Goal: Complete application form: Complete application form

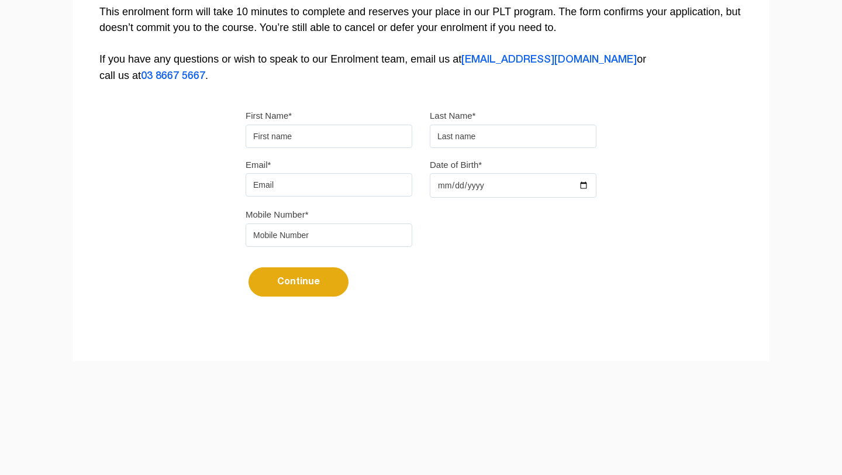
type input "sumer"
type input "[PERSON_NAME]"
type input "[EMAIL_ADDRESS][DOMAIN_NAME]"
type input "0450540002"
click at [257, 140] on input "sumer" at bounding box center [329, 136] width 167 height 23
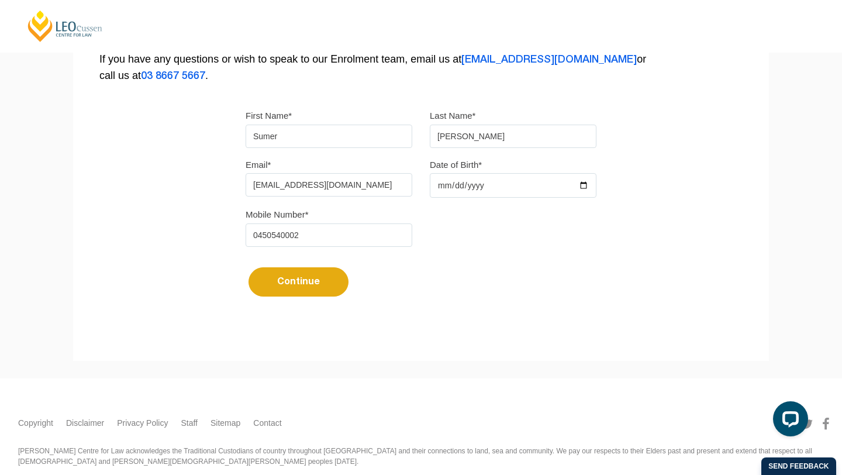
type input "Sumer"
click at [440, 134] on input "sandhu" at bounding box center [513, 136] width 167 height 23
type input "[PERSON_NAME]"
click at [547, 188] on input "Date of Birth*" at bounding box center [513, 185] width 167 height 25
click at [585, 188] on input "Date of Birth*" at bounding box center [513, 185] width 167 height 25
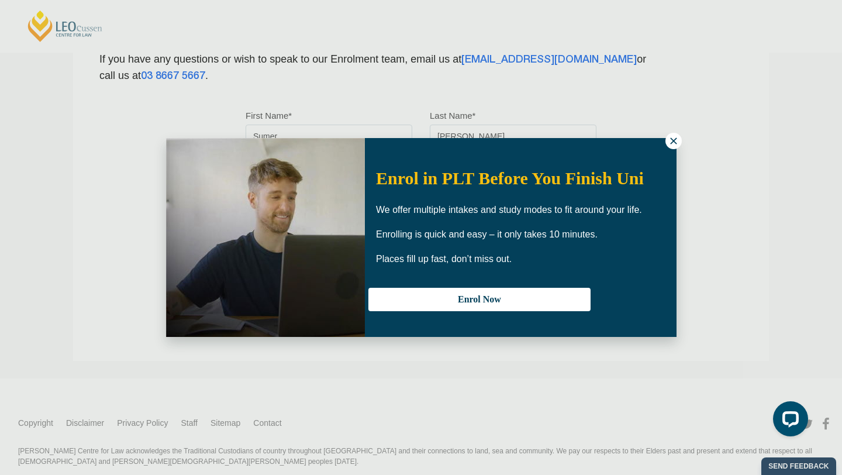
type input "2002-08-15"
click at [673, 137] on icon at bounding box center [673, 141] width 11 height 11
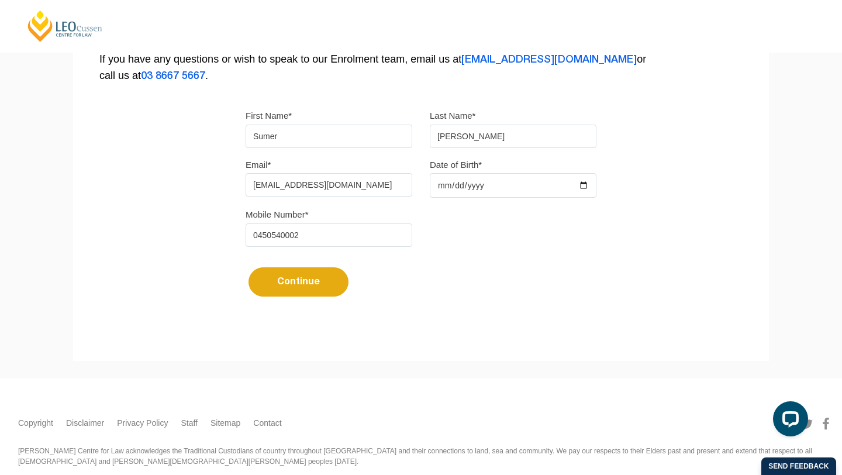
click at [492, 250] on div "Mobile Number* 0450540002" at bounding box center [421, 230] width 368 height 49
click at [331, 284] on button "Continue" at bounding box center [298, 281] width 100 height 29
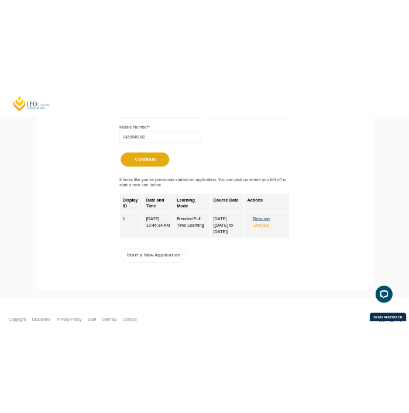
scroll to position [485, 0]
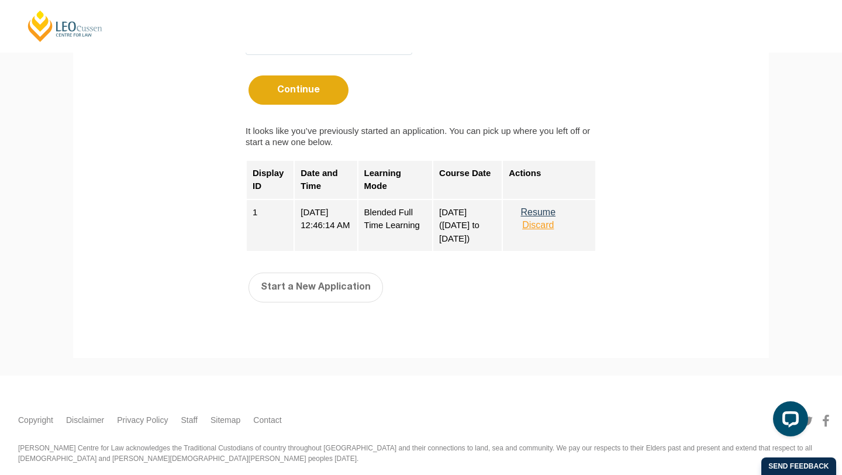
click at [550, 216] on button "Resume" at bounding box center [538, 212] width 58 height 11
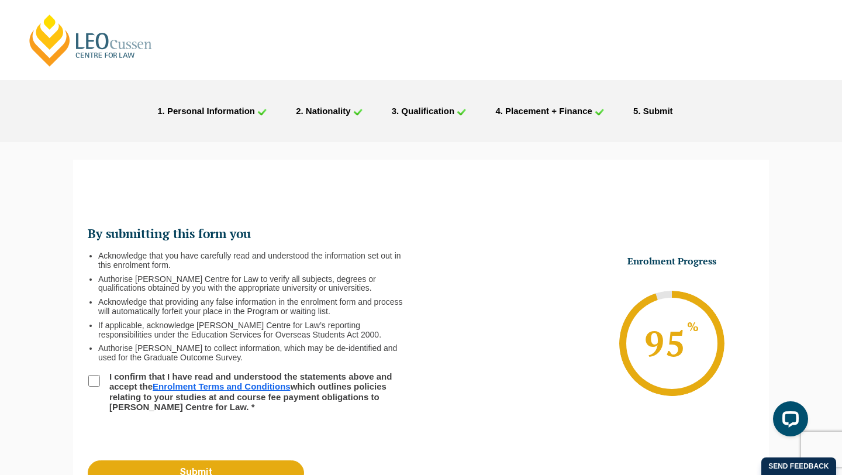
click at [561, 115] on span ". Placement + Finance" at bounding box center [546, 111] width 92 height 10
click at [417, 118] on li "3 . Qualification" at bounding box center [429, 110] width 104 height 15
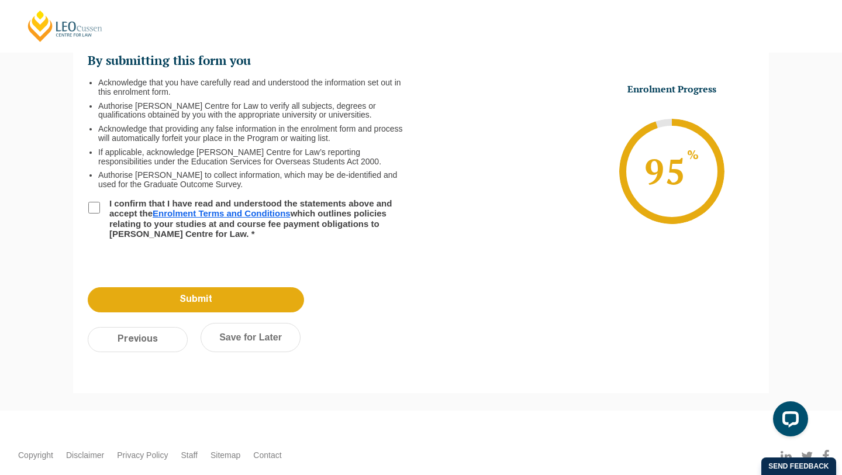
scroll to position [236, 0]
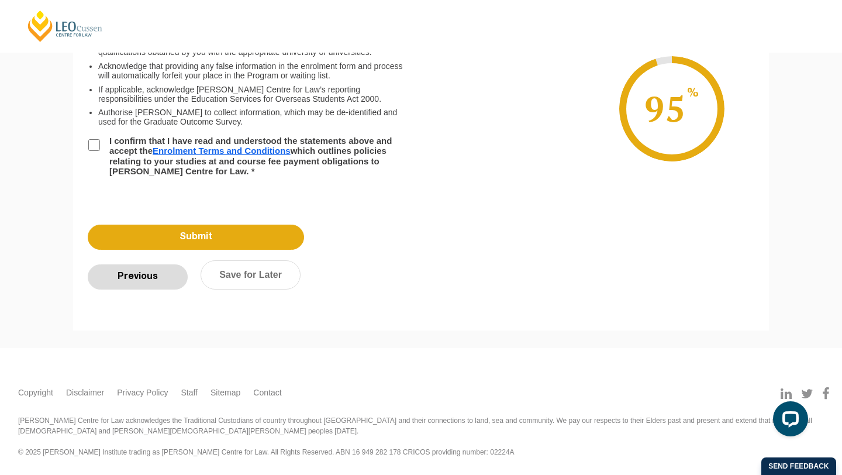
click at [181, 277] on input "Previous" at bounding box center [138, 276] width 100 height 25
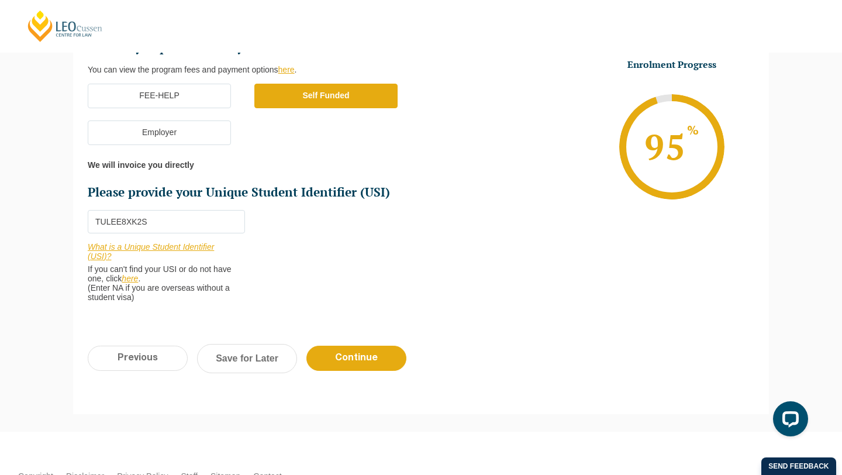
scroll to position [339, 0]
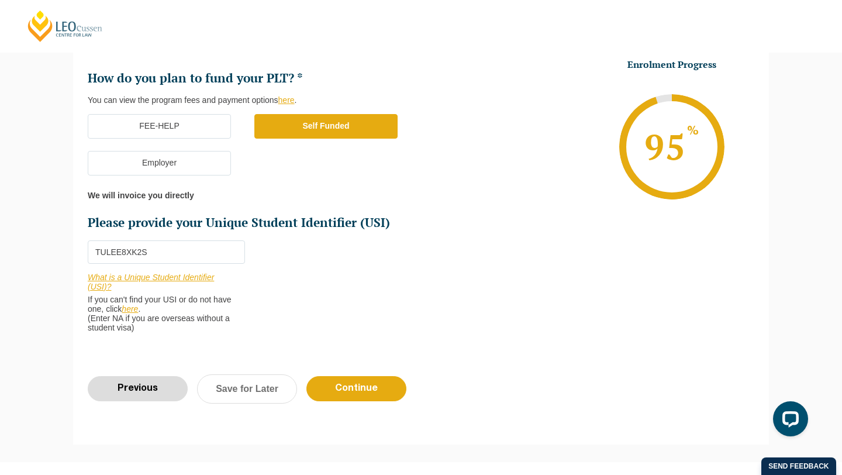
click at [173, 395] on input "Previous" at bounding box center [138, 388] width 100 height 25
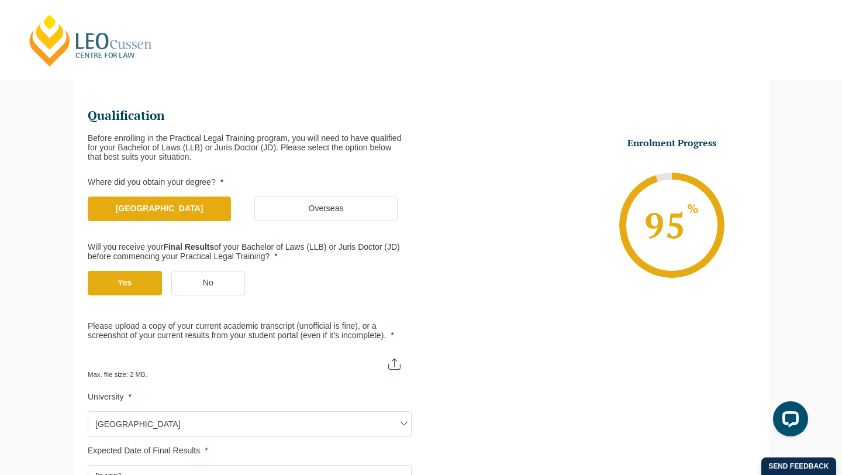
scroll to position [0, 0]
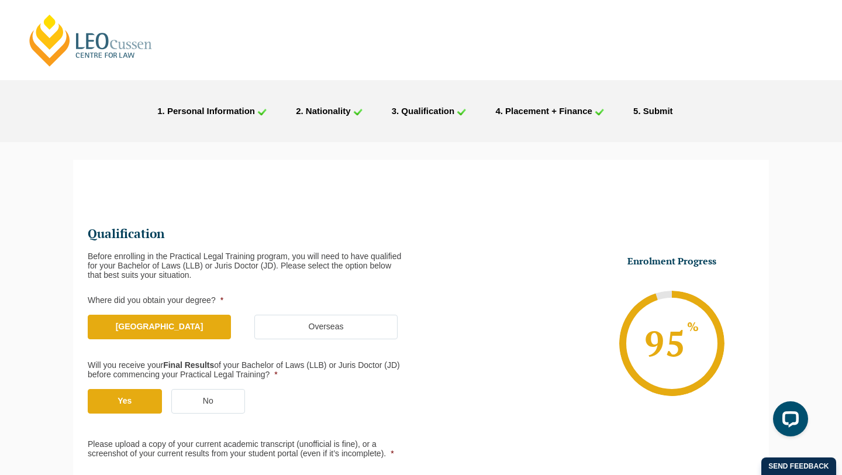
click at [332, 115] on span ". Nationality" at bounding box center [326, 111] width 50 height 10
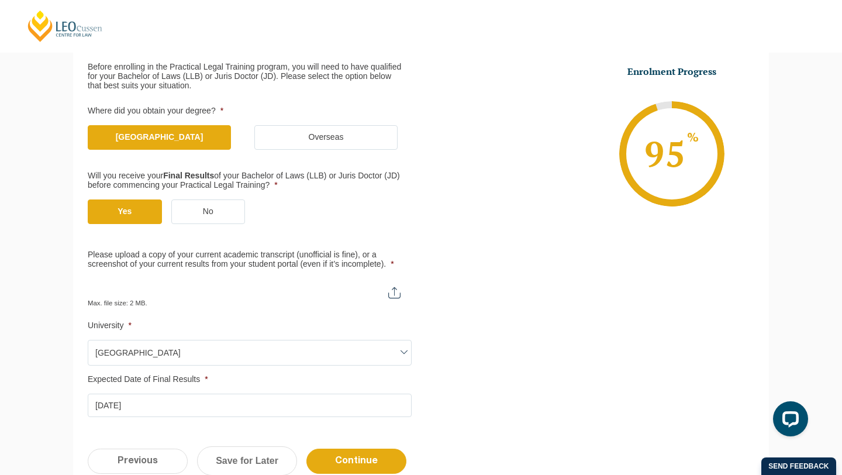
scroll to position [186, 0]
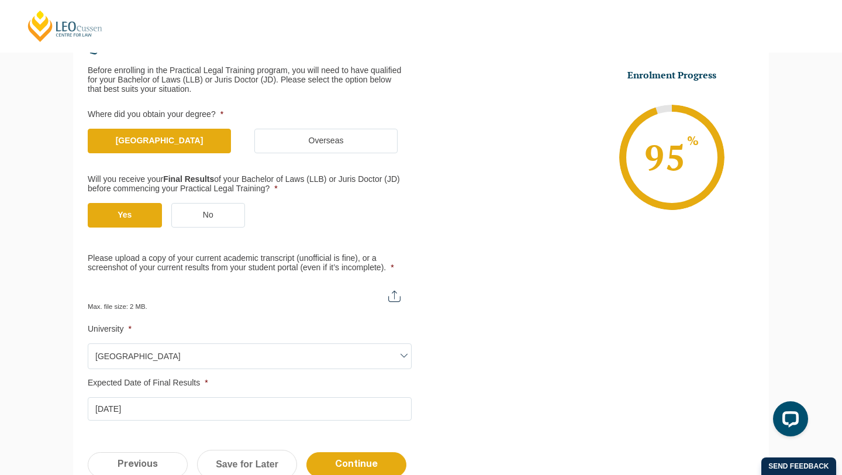
click at [394, 292] on input "Please upload a copy of your current academic transcript (unofficial is fine), …" at bounding box center [250, 292] width 324 height 20
type input "C:\fakepath\Sumer Academic Transcript .pdf"
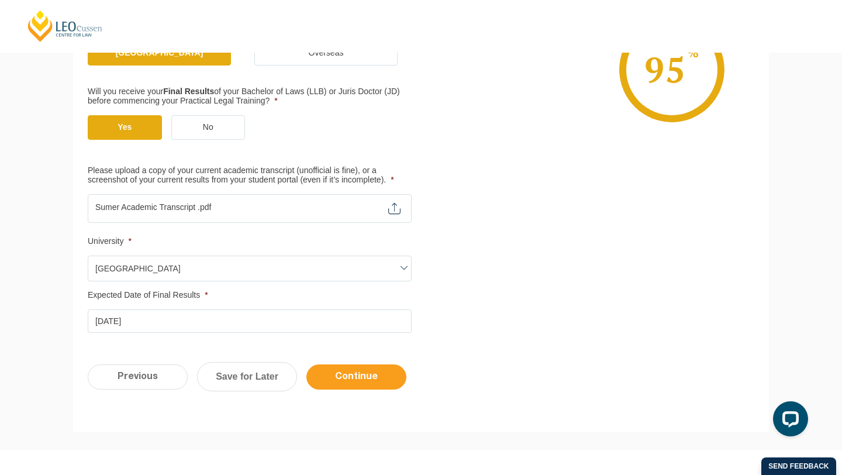
scroll to position [0, 0]
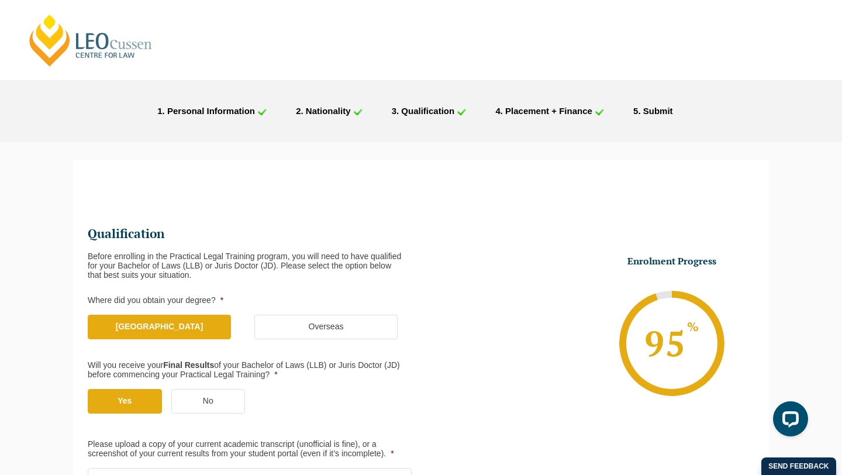
click at [317, 109] on span ". Nationality" at bounding box center [326, 111] width 50 height 10
click at [242, 108] on span ". Personal Information" at bounding box center [209, 111] width 92 height 10
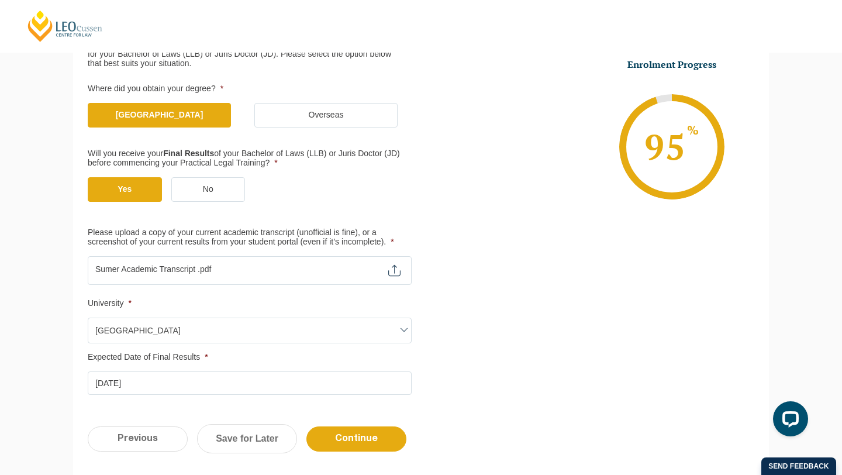
scroll to position [218, 0]
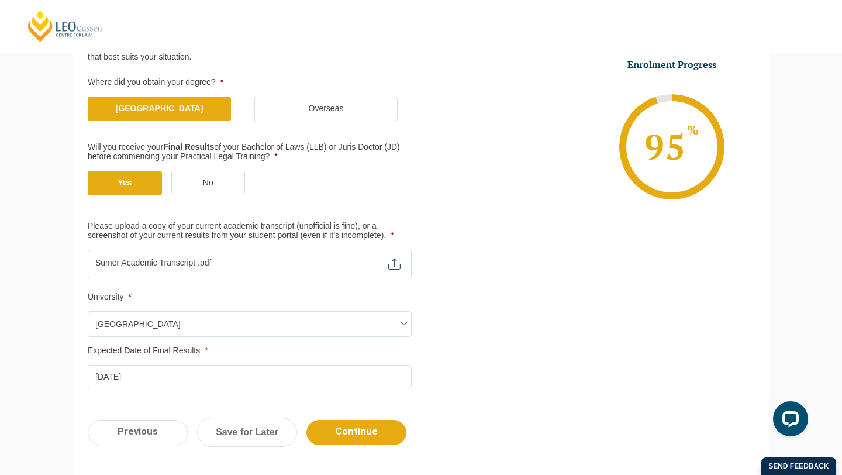
click at [347, 419] on div "Previous Continue Save for Later" at bounding box center [421, 438] width 696 height 64
click at [346, 430] on input "Continue" at bounding box center [356, 432] width 100 height 25
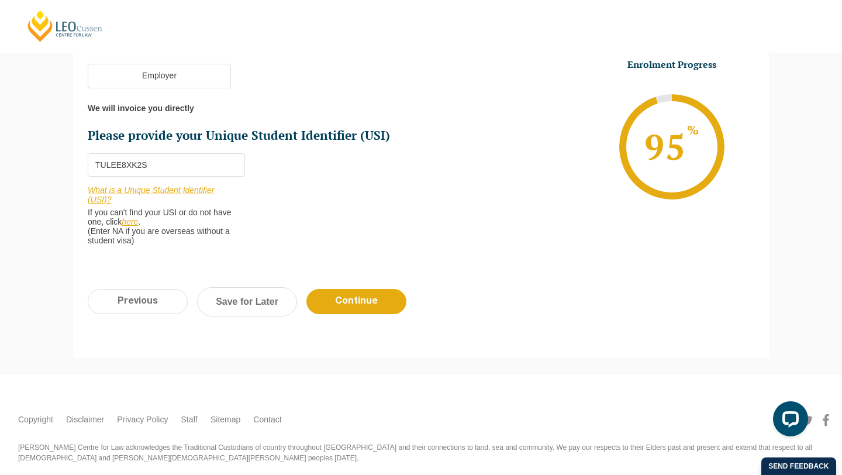
scroll to position [453, 0]
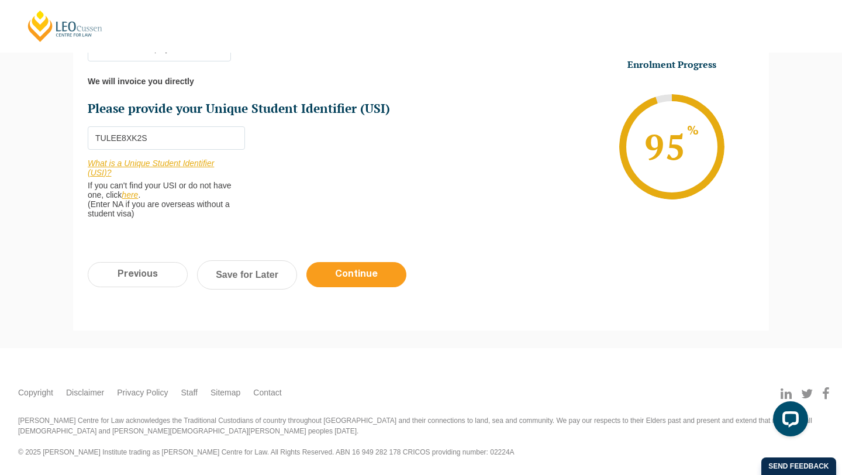
click at [371, 277] on input "Continue" at bounding box center [356, 274] width 100 height 25
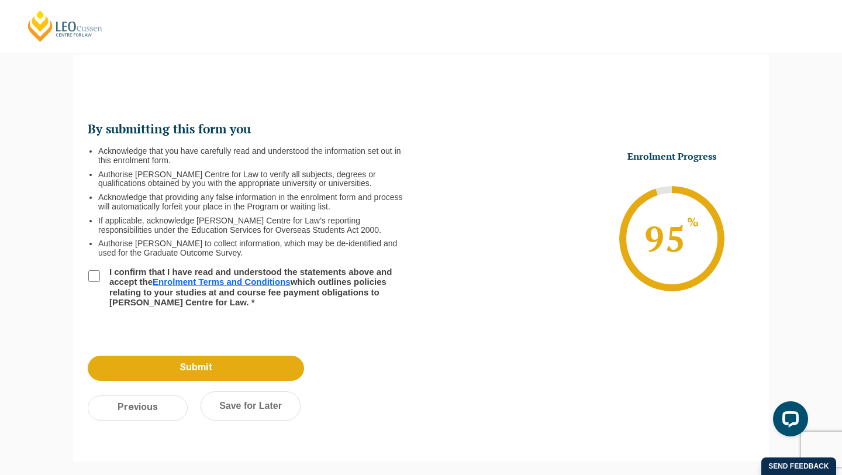
scroll to position [101, 0]
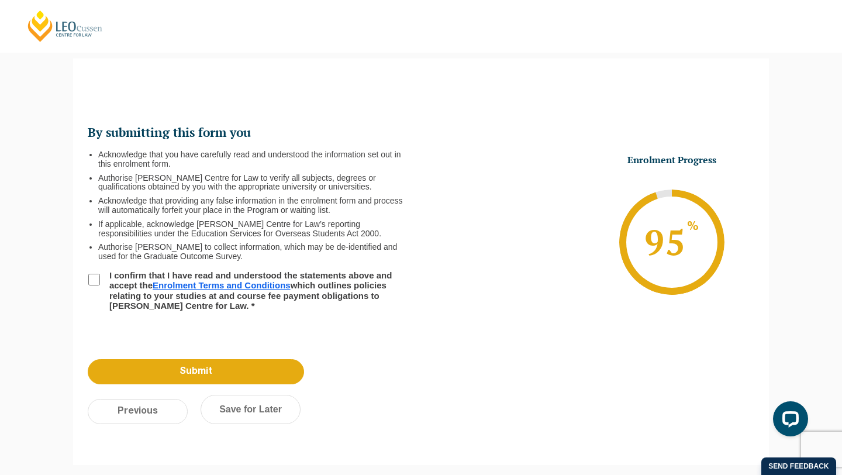
click at [100, 272] on li "I confirm that I have read and understood the statements above and accept the E…" at bounding box center [254, 290] width 333 height 40
click at [98, 274] on input "I confirm that I have read and understood the statements above and accept the E…" at bounding box center [94, 280] width 12 height 12
checkbox input "true"
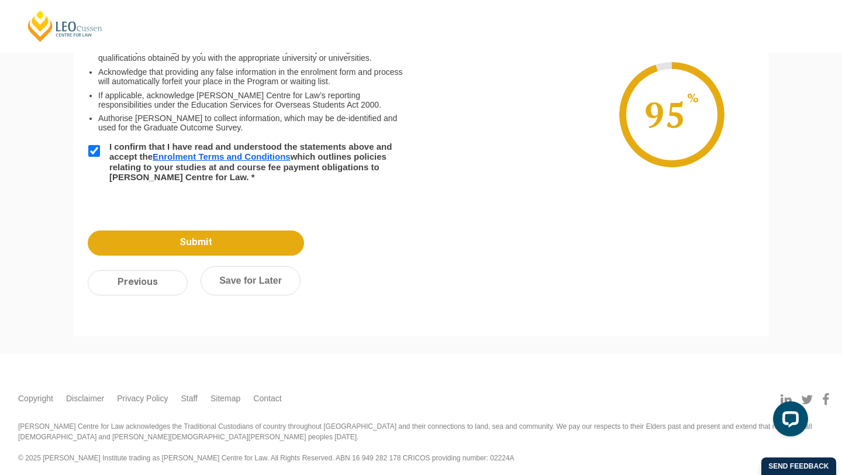
scroll to position [236, 0]
